Goal: Task Accomplishment & Management: Manage account settings

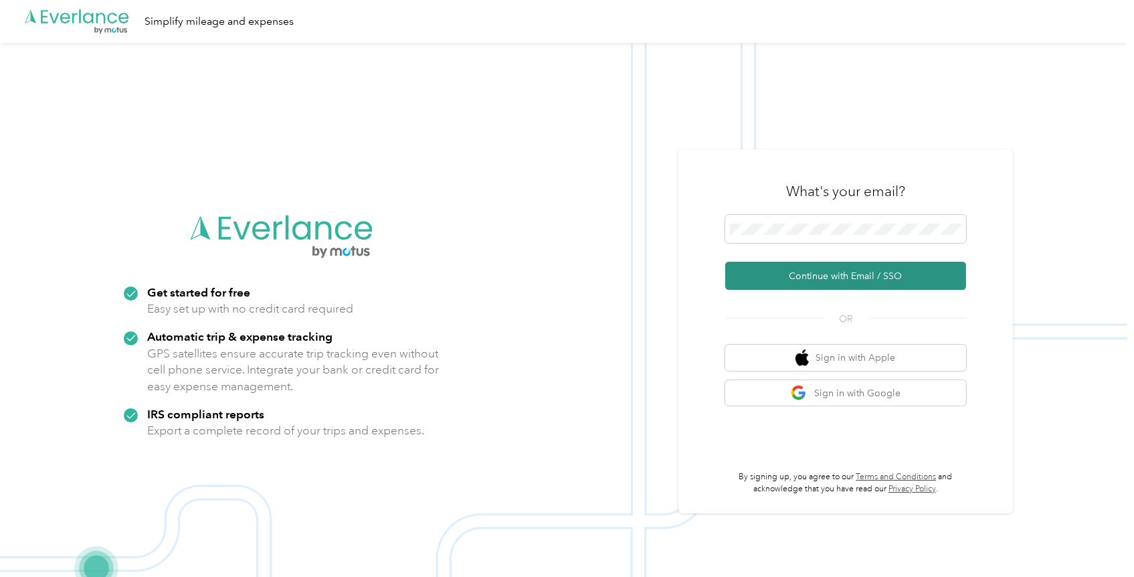
click at [847, 268] on button "Continue with Email / SSO" at bounding box center [845, 276] width 241 height 28
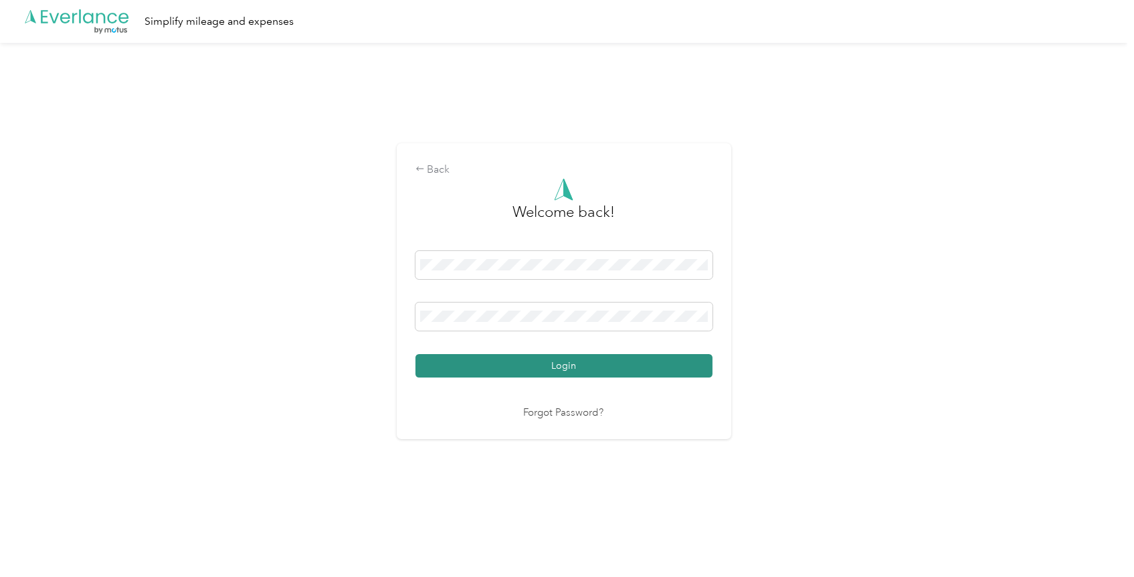
click at [560, 357] on button "Login" at bounding box center [564, 365] width 297 height 23
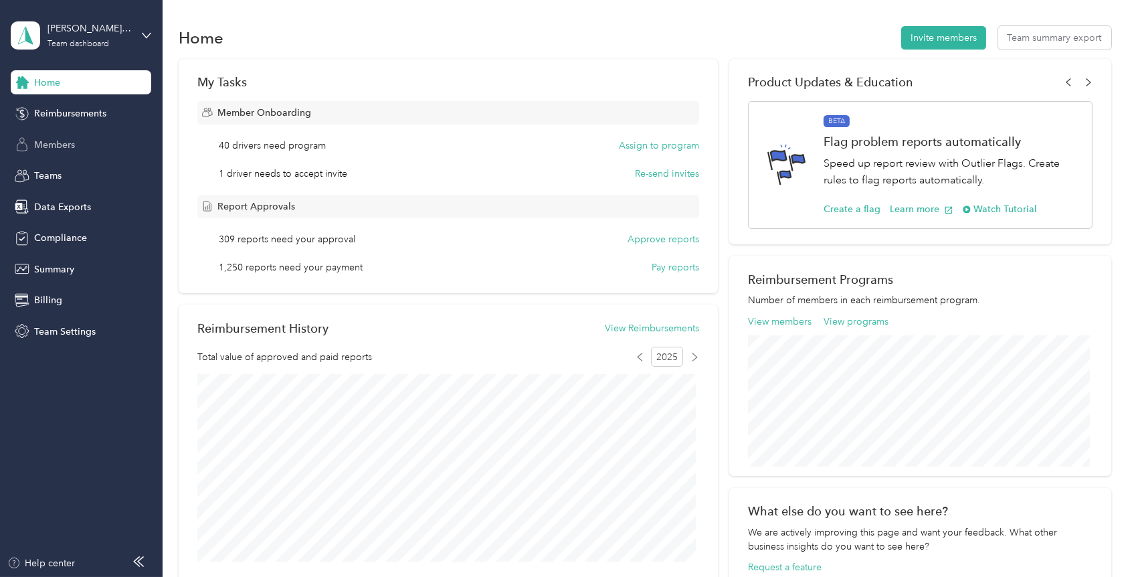
click at [54, 143] on span "Members" at bounding box center [54, 145] width 41 height 14
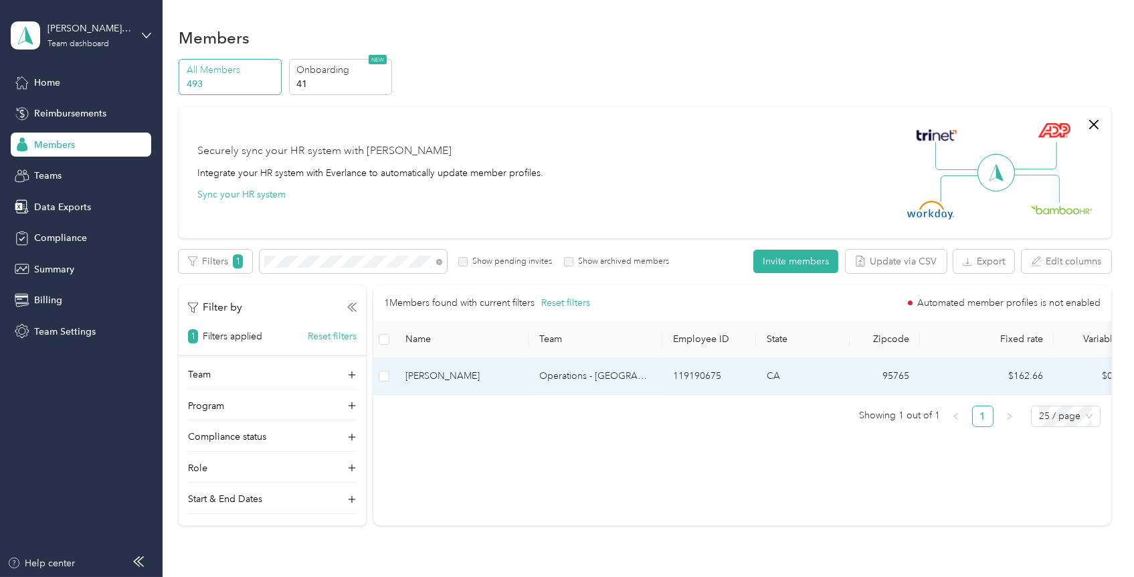
click at [445, 373] on span "[PERSON_NAME]" at bounding box center [462, 376] width 112 height 15
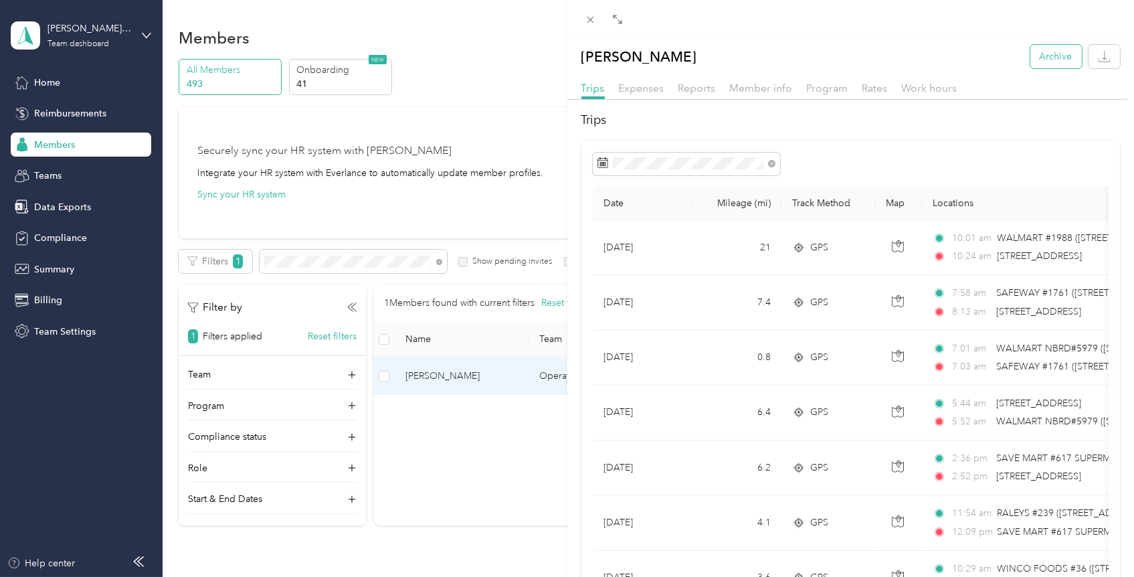
click at [1038, 66] on button "Archive" at bounding box center [1057, 56] width 52 height 23
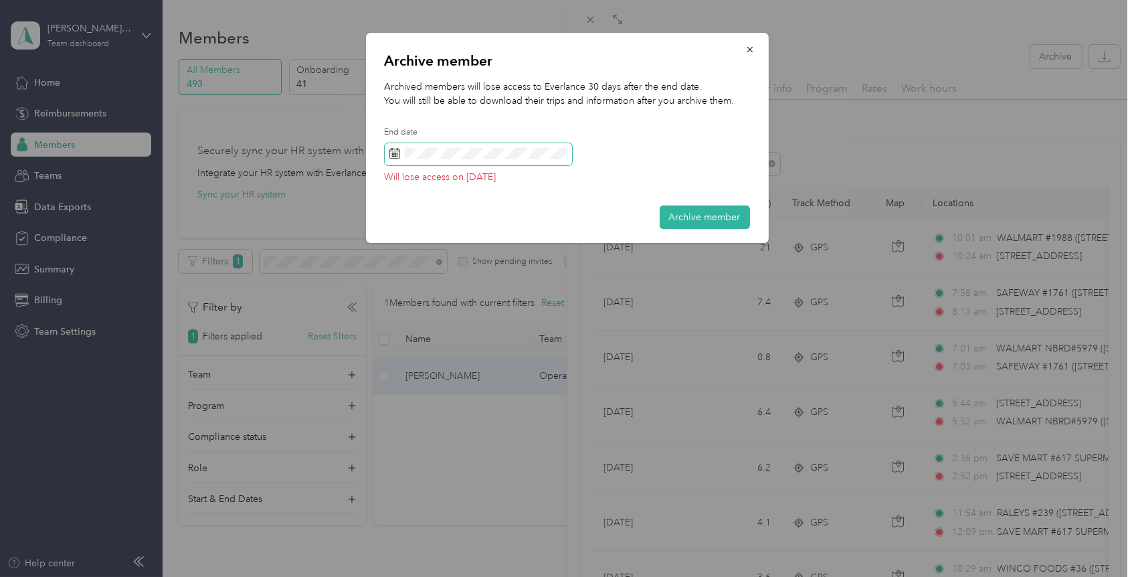
click at [509, 162] on span at bounding box center [478, 154] width 187 height 23
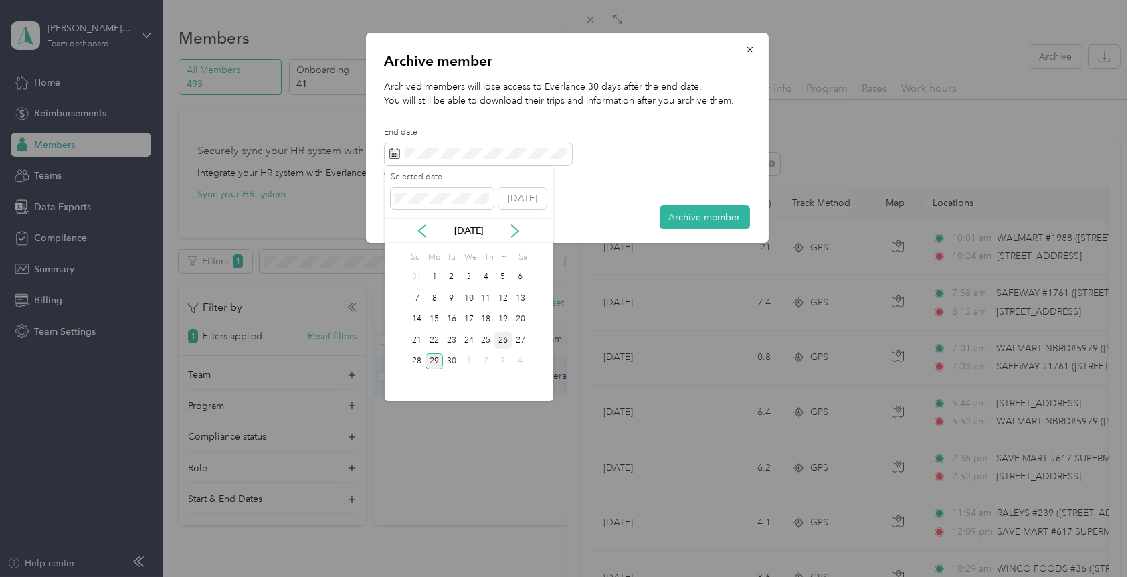
click at [503, 341] on div "26" at bounding box center [503, 340] width 17 height 17
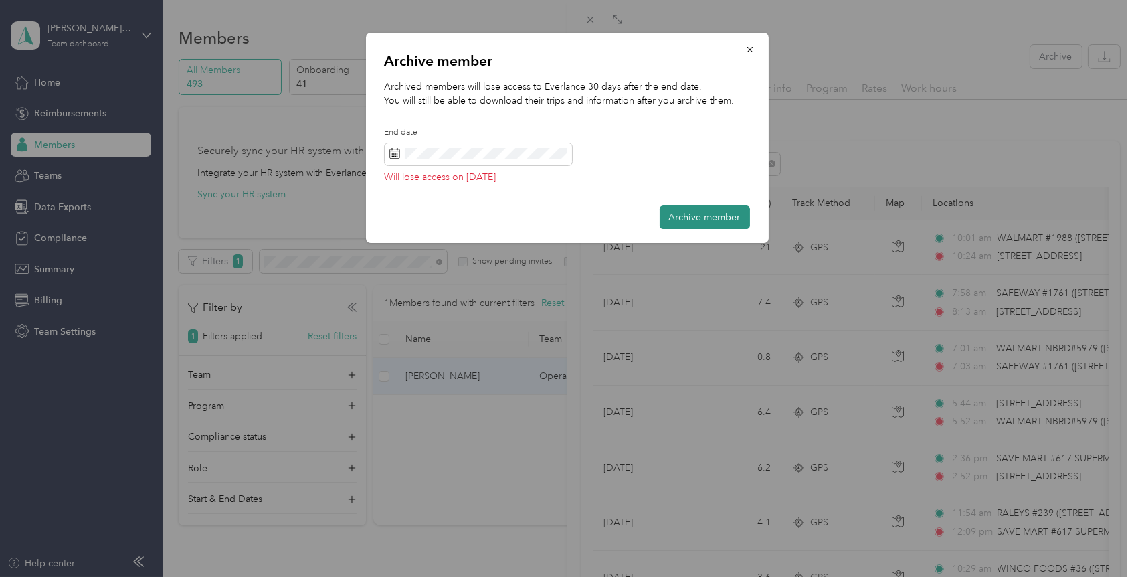
click at [725, 221] on button "Archive member" at bounding box center [705, 216] width 90 height 23
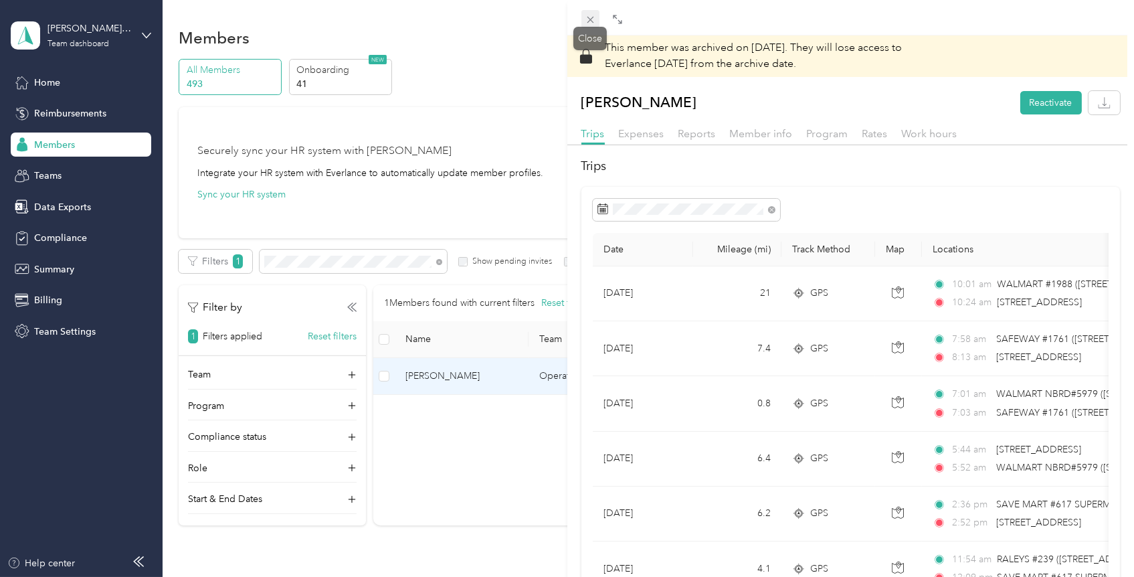
click at [584, 13] on span at bounding box center [591, 19] width 19 height 19
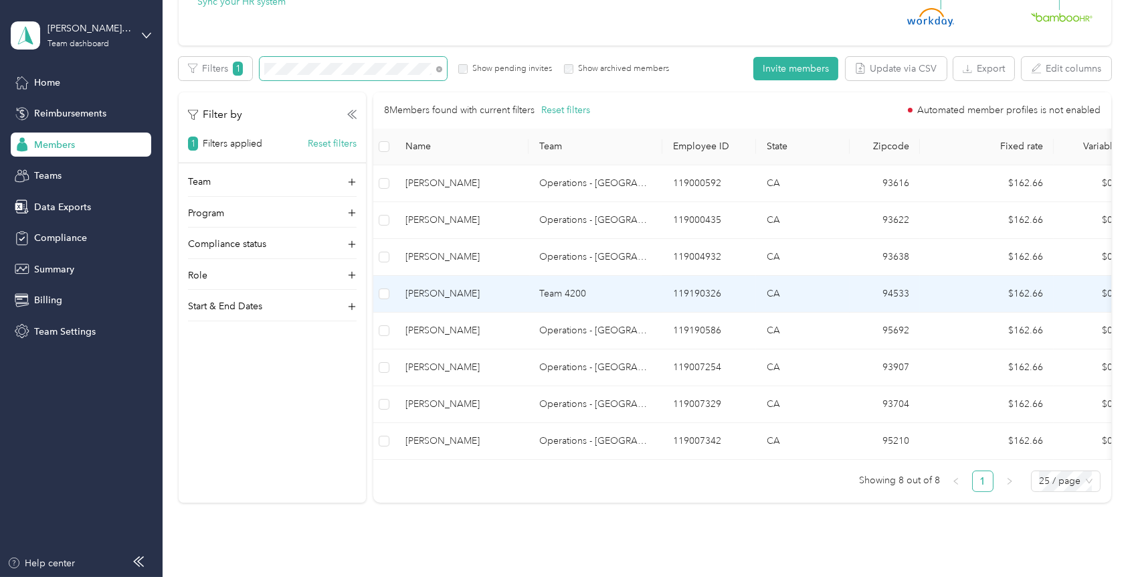
scroll to position [193, 0]
